Goal: Information Seeking & Learning: Learn about a topic

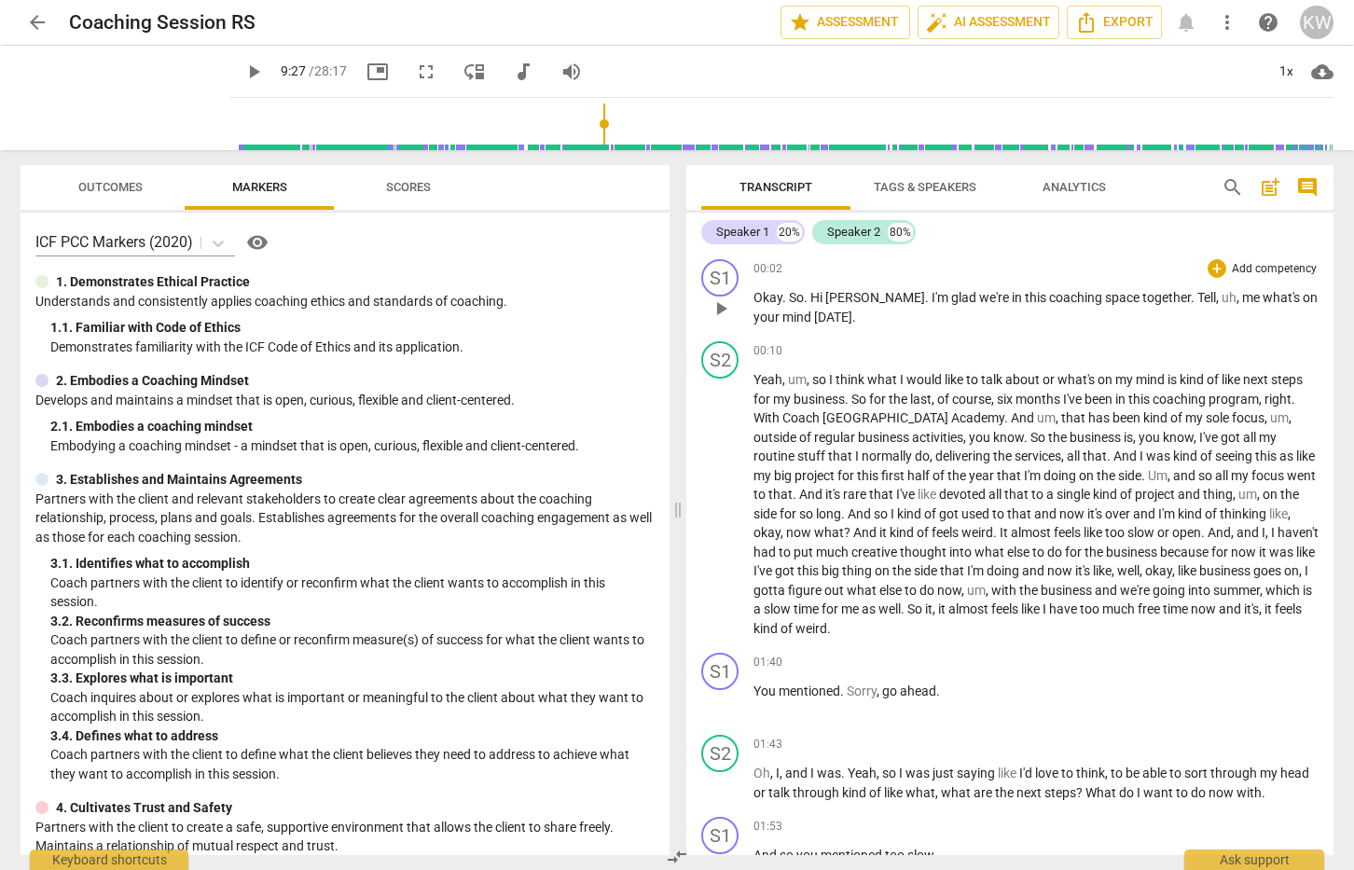
click at [731, 234] on div "Speaker 1" at bounding box center [742, 232] width 53 height 19
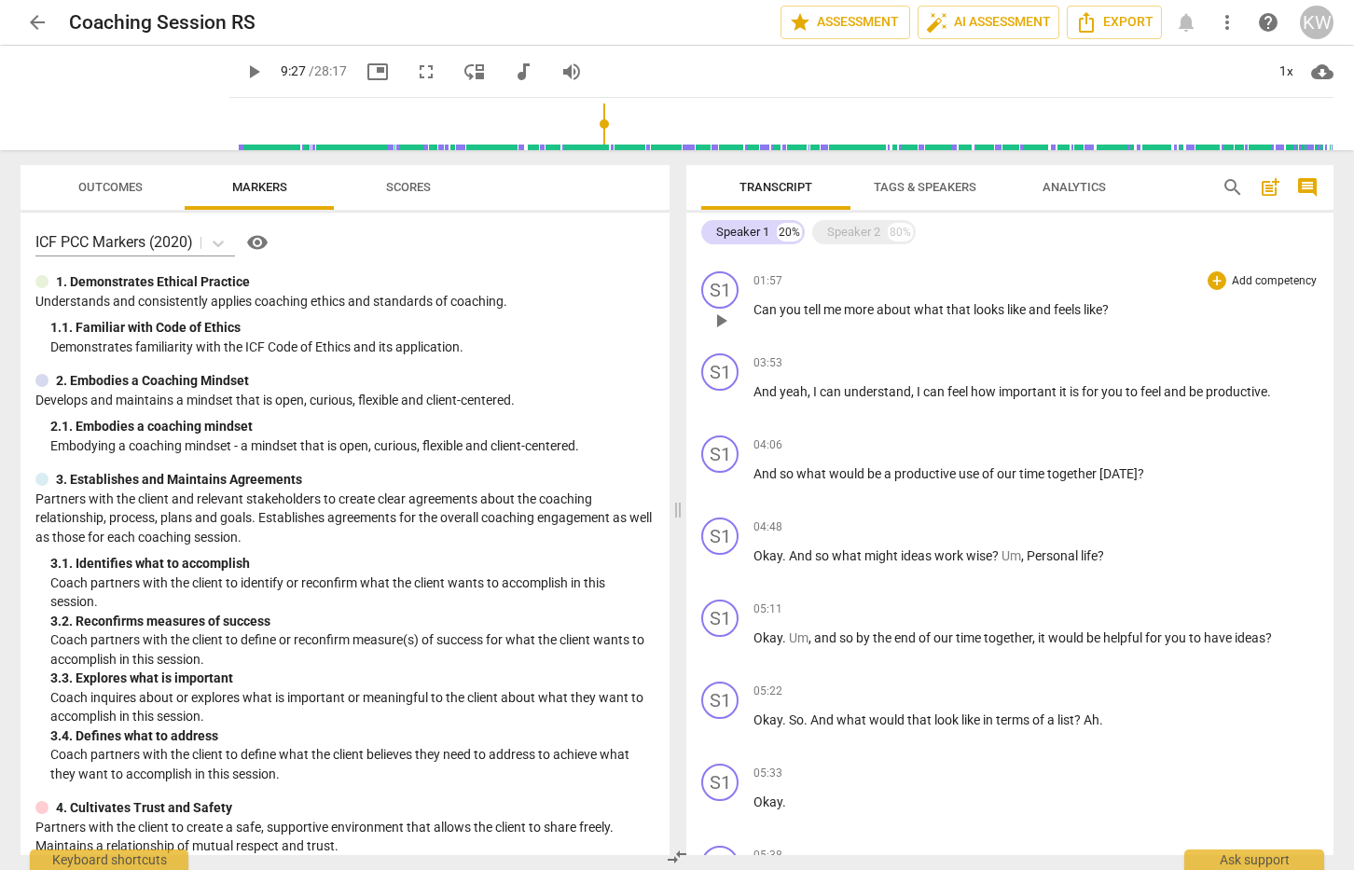
scroll to position [236, 0]
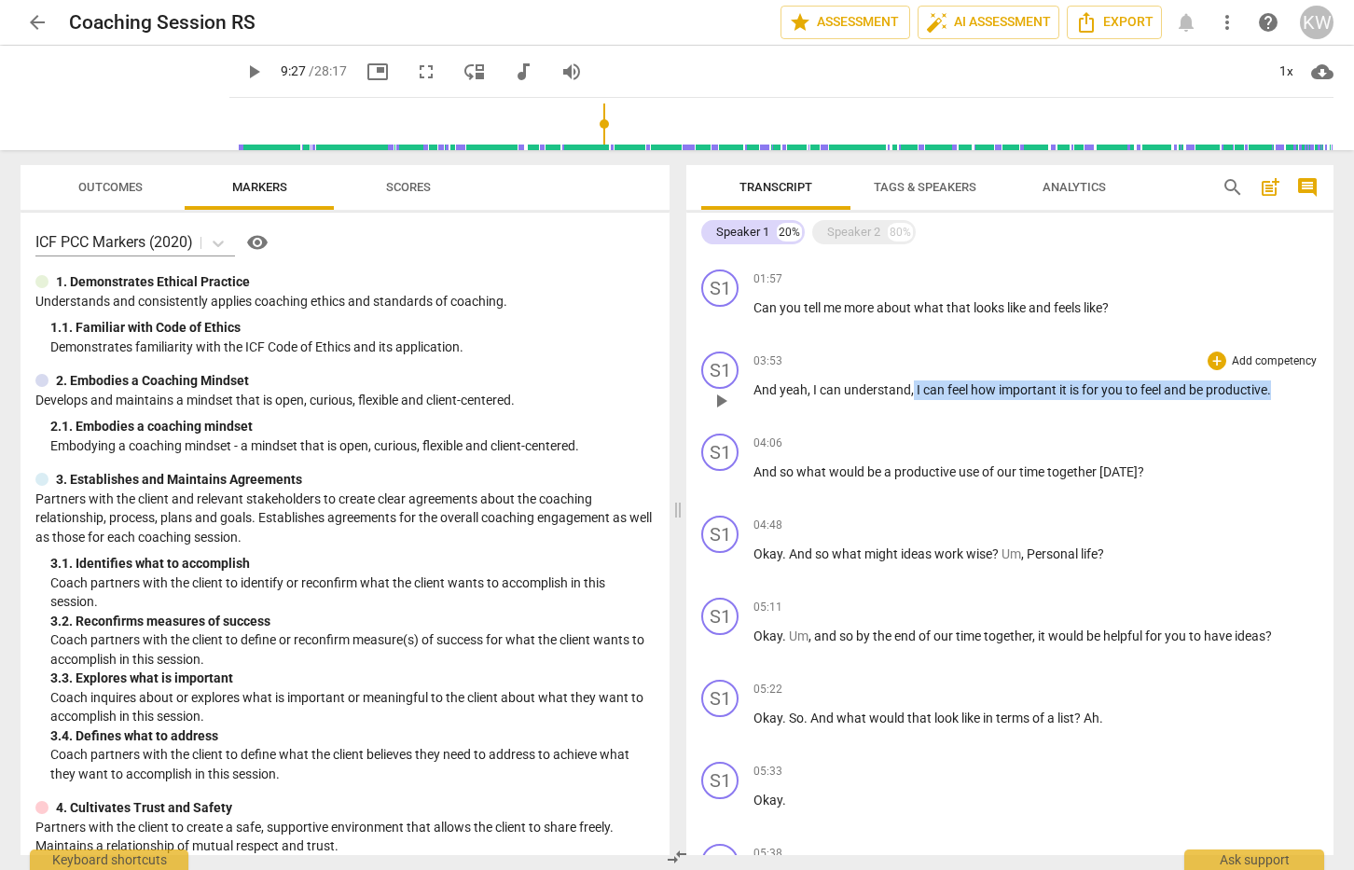
drag, startPoint x: 1275, startPoint y: 390, endPoint x: 912, endPoint y: 389, distance: 362.8
click at [912, 389] on p "And yeah , I can understand , I can feel how important it is for you to feel an…" at bounding box center [1036, 391] width 565 height 20
copy p "I can feel how important it is for you to feel and be productive ."
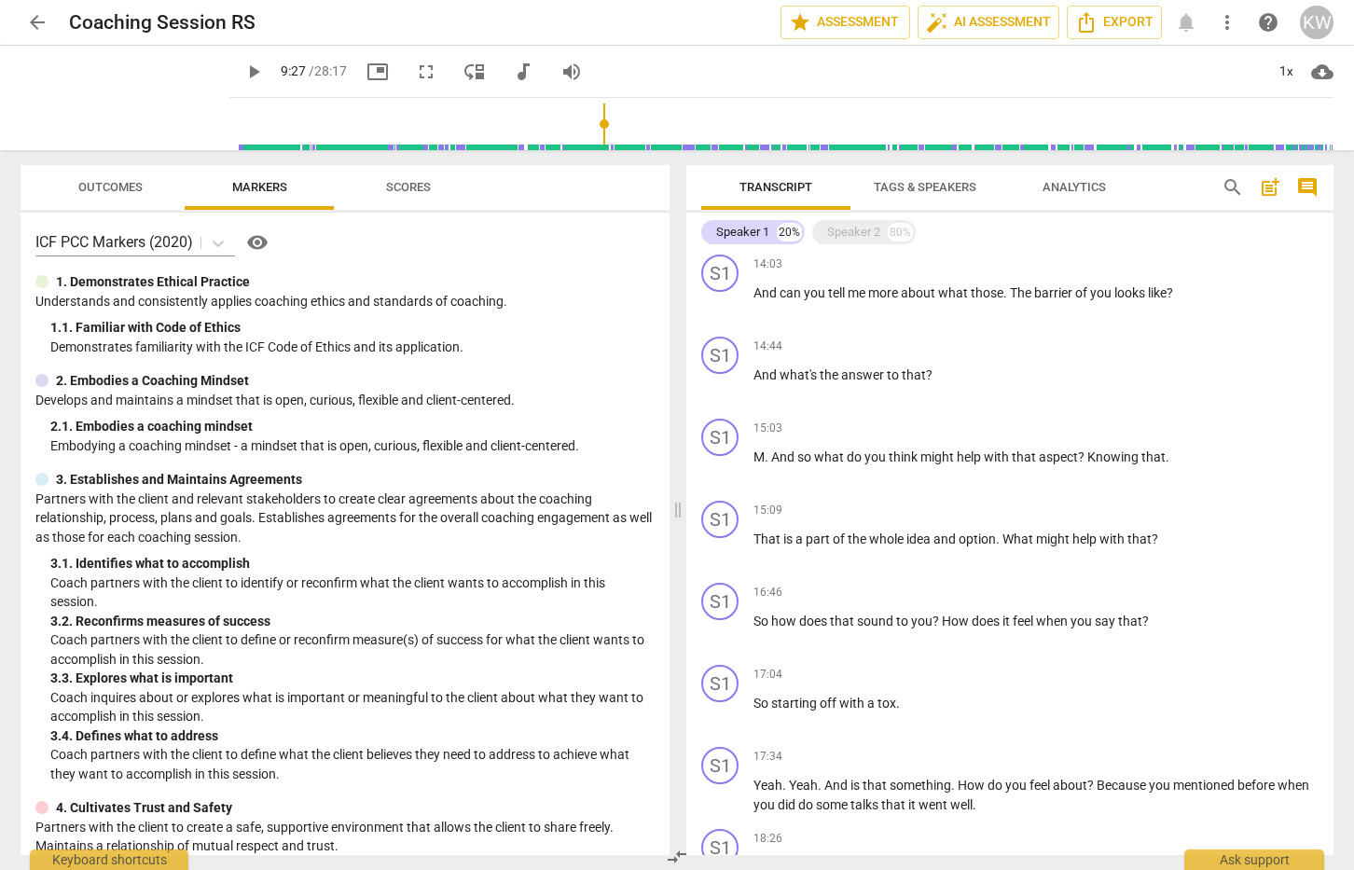
scroll to position [1821, 0]
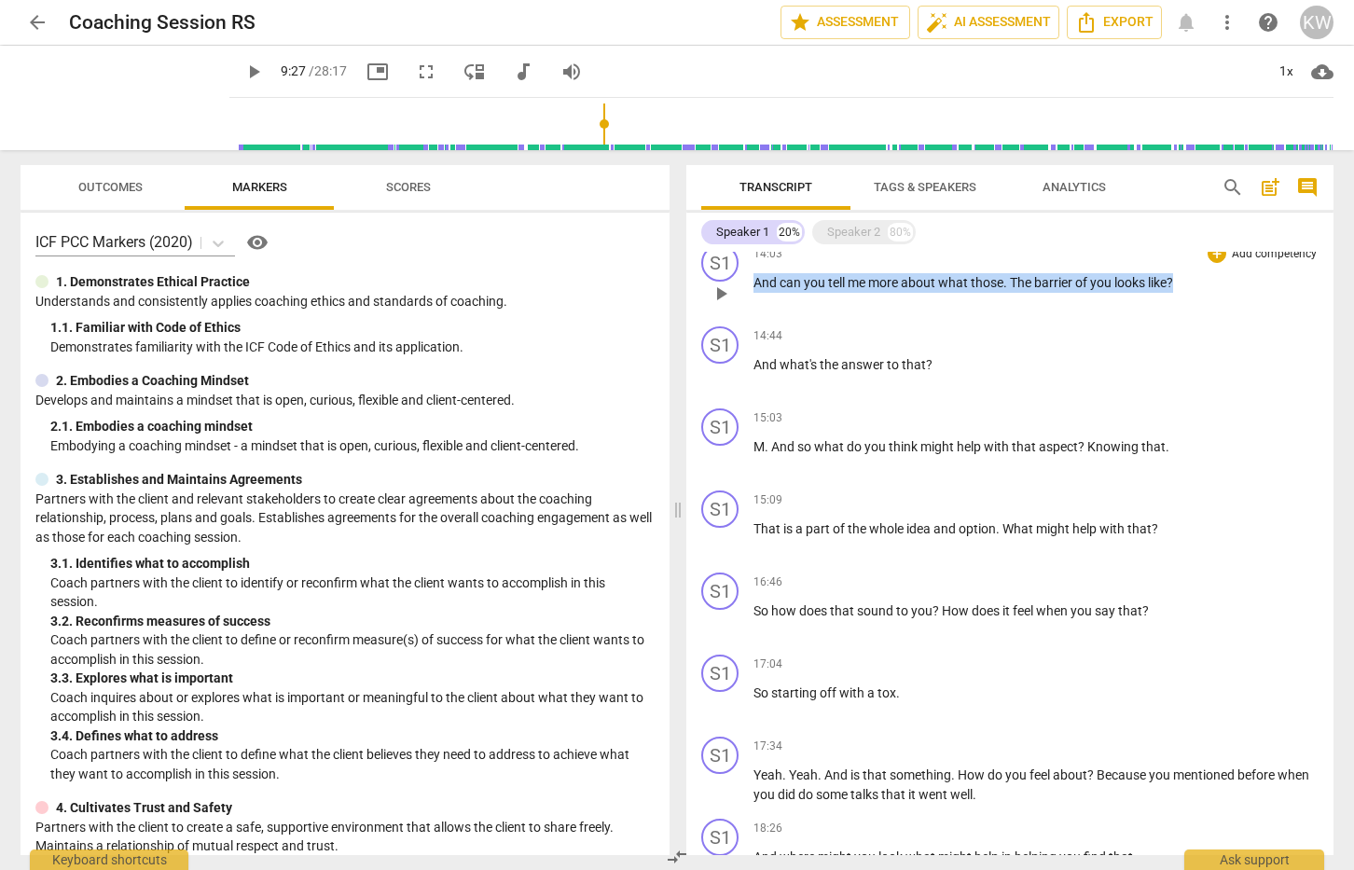
drag, startPoint x: 1175, startPoint y: 282, endPoint x: 745, endPoint y: 290, distance: 430.1
click at [745, 290] on div "S1 play_arrow pause 14:03 + Add competency keyboard_arrow_right And can you tel…" at bounding box center [1009, 278] width 647 height 82
copy p "And can you tell me more about what those . The barrier of you looks like ?"
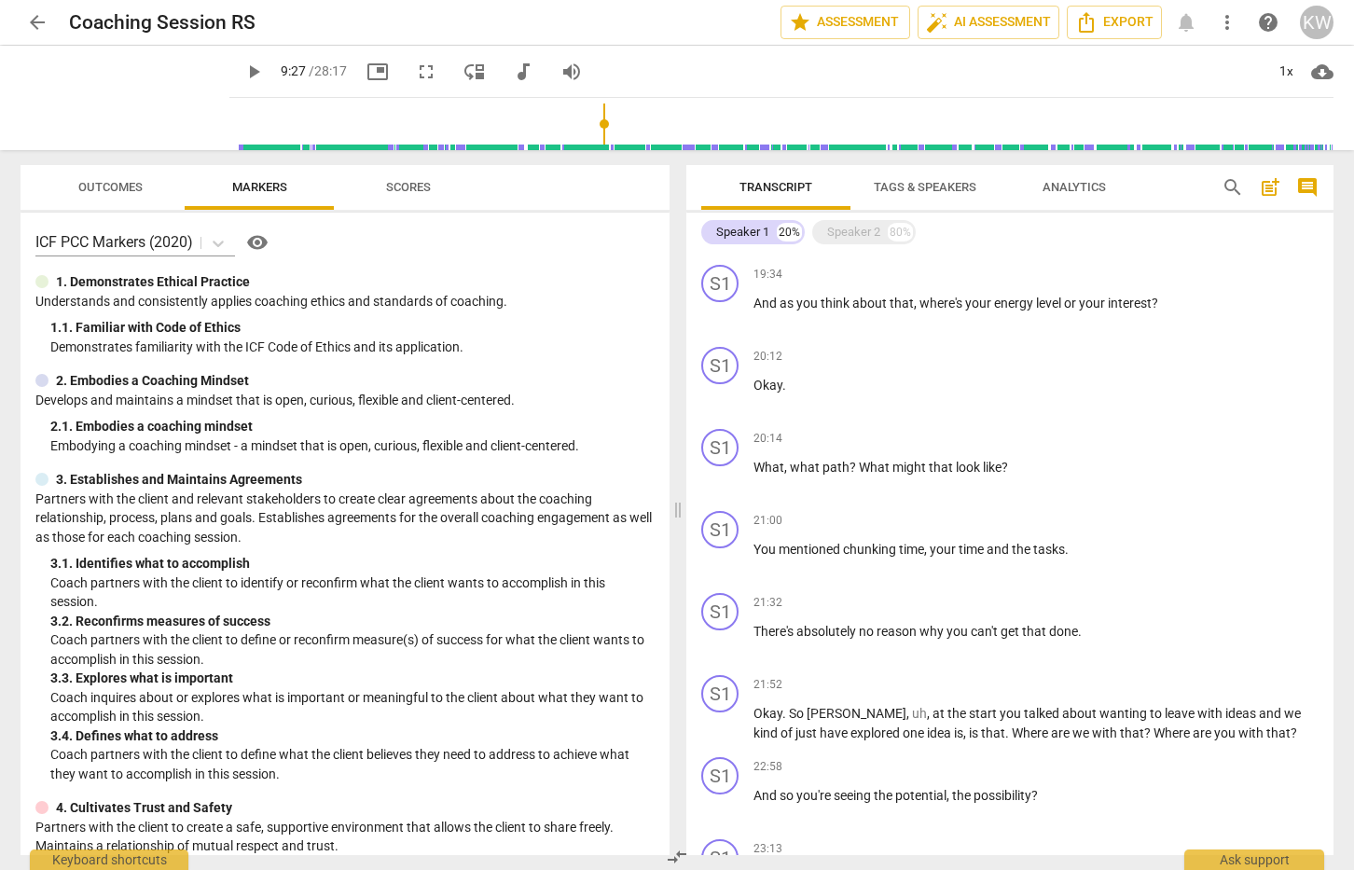
scroll to position [2542, 0]
click at [1158, 298] on p "And as you think about that , where's your energy level or your interest ?" at bounding box center [1036, 301] width 565 height 20
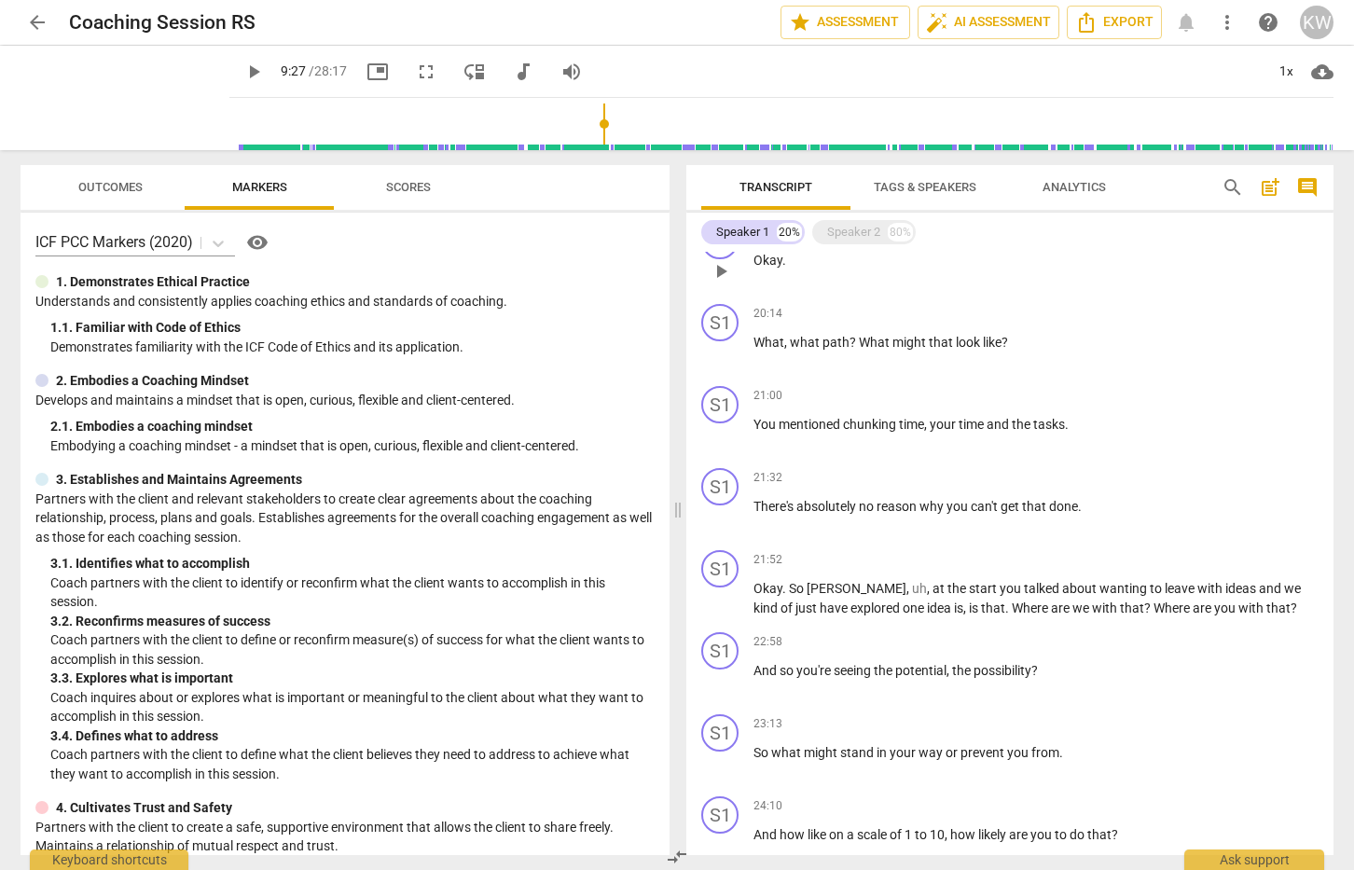
scroll to position [2667, 0]
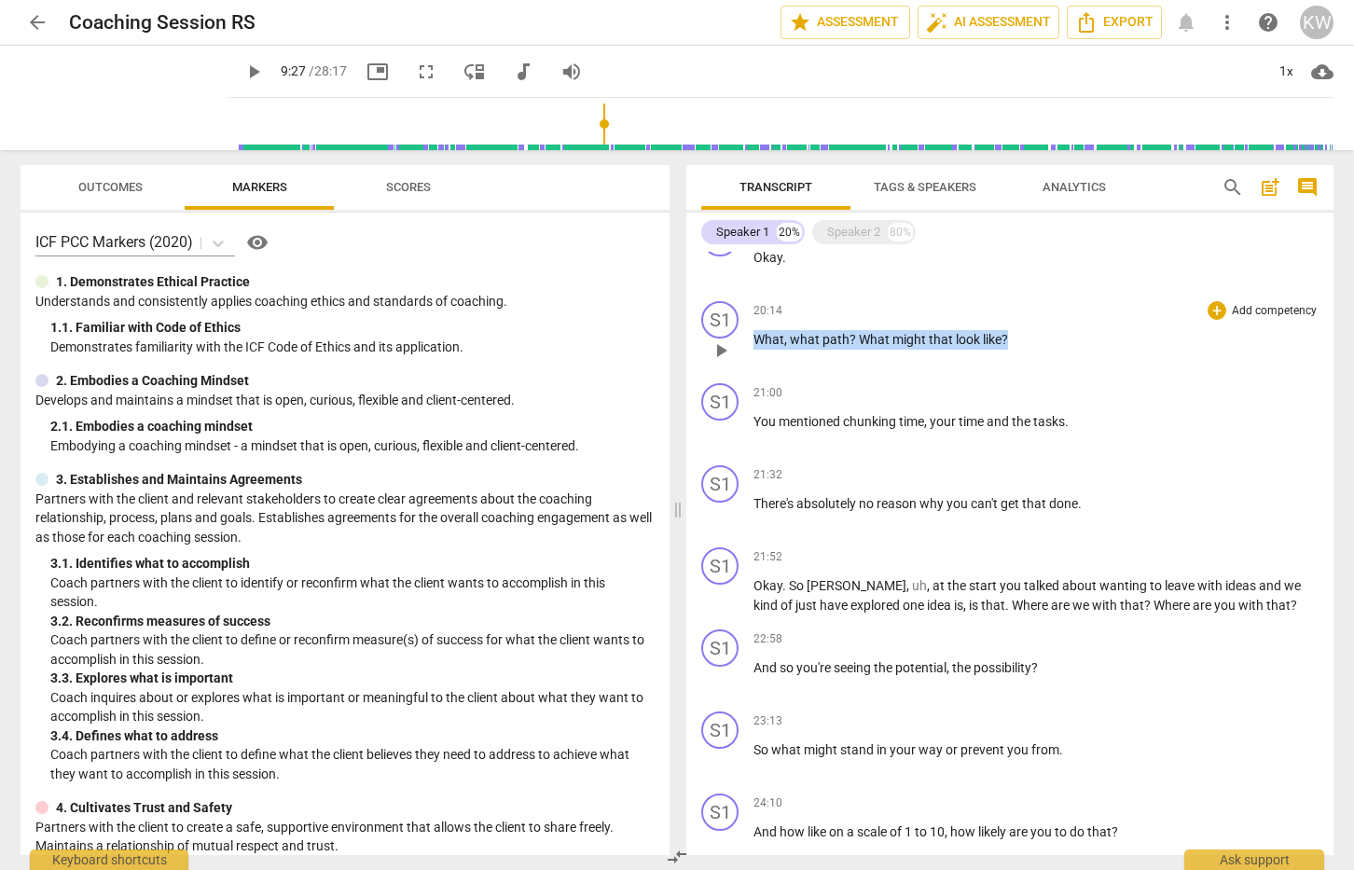
drag, startPoint x: 1006, startPoint y: 340, endPoint x: 751, endPoint y: 345, distance: 255.6
click at [751, 345] on div "S1 play_arrow pause 20:14 + Add competency keyboard_arrow_right What , what pat…" at bounding box center [1009, 335] width 647 height 82
drag, startPoint x: 805, startPoint y: 352, endPoint x: 881, endPoint y: 339, distance: 77.6
click at [808, 351] on div "20:14 + Add competency keyboard_arrow_right What , what path ? What might that …" at bounding box center [1036, 334] width 565 height 67
drag, startPoint x: 1010, startPoint y: 341, endPoint x: 794, endPoint y: 344, distance: 216.4
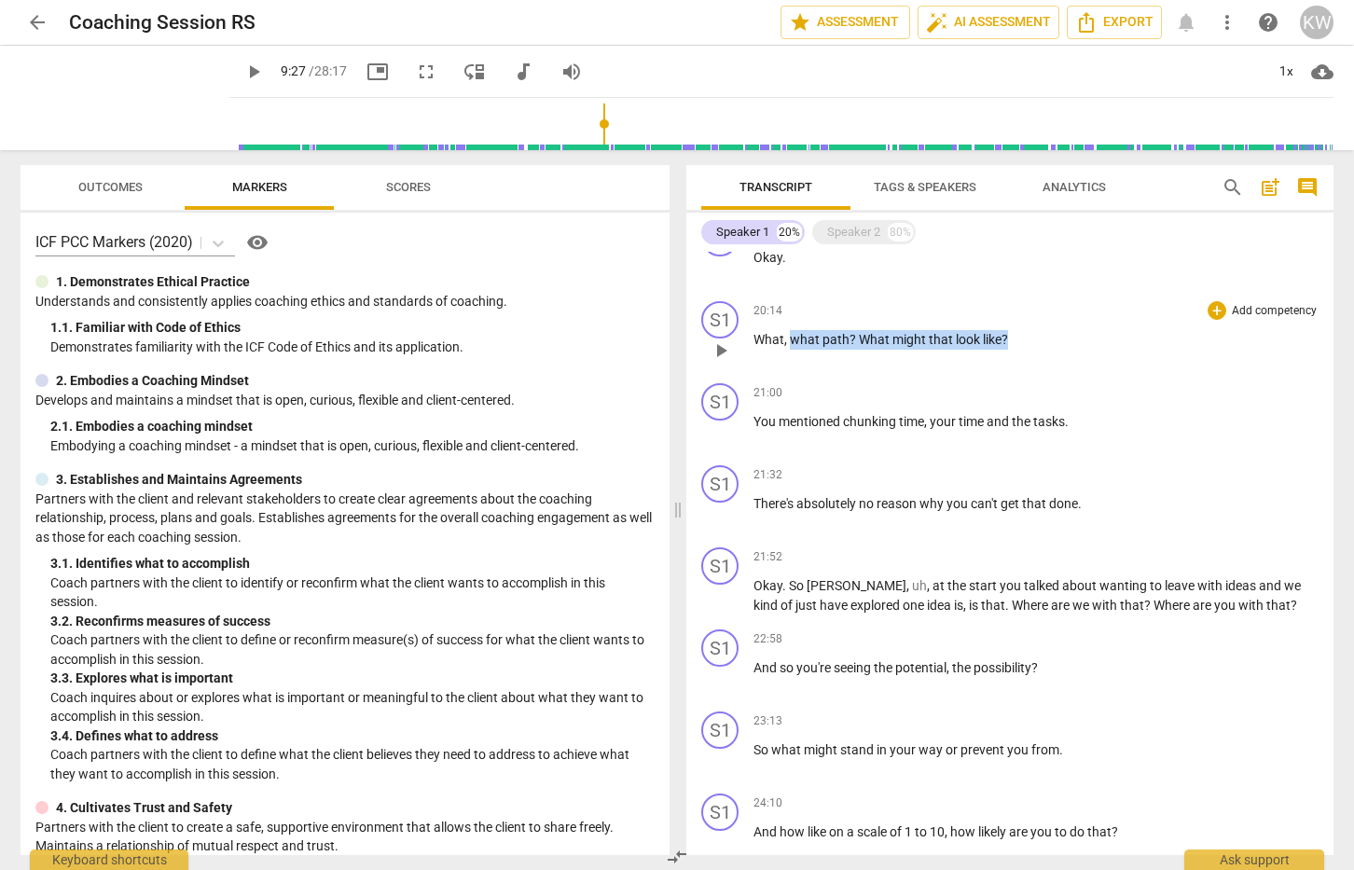
click at [794, 344] on p "What , what path ? What might that look like ?" at bounding box center [1036, 340] width 565 height 20
copy p "what path ? What might that look like ?"
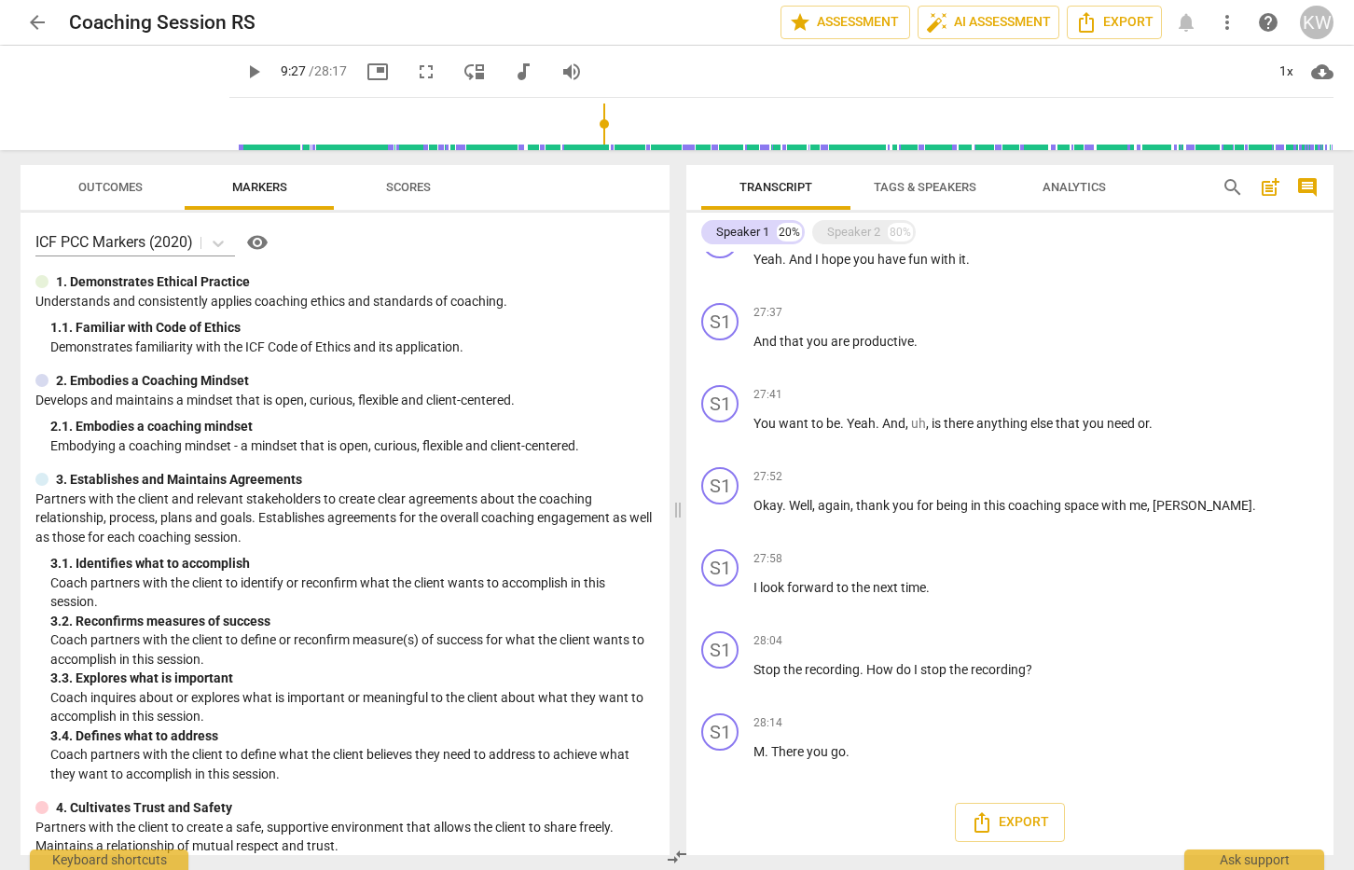
scroll to position [4062, 0]
